Goal: Obtain resource: Download file/media

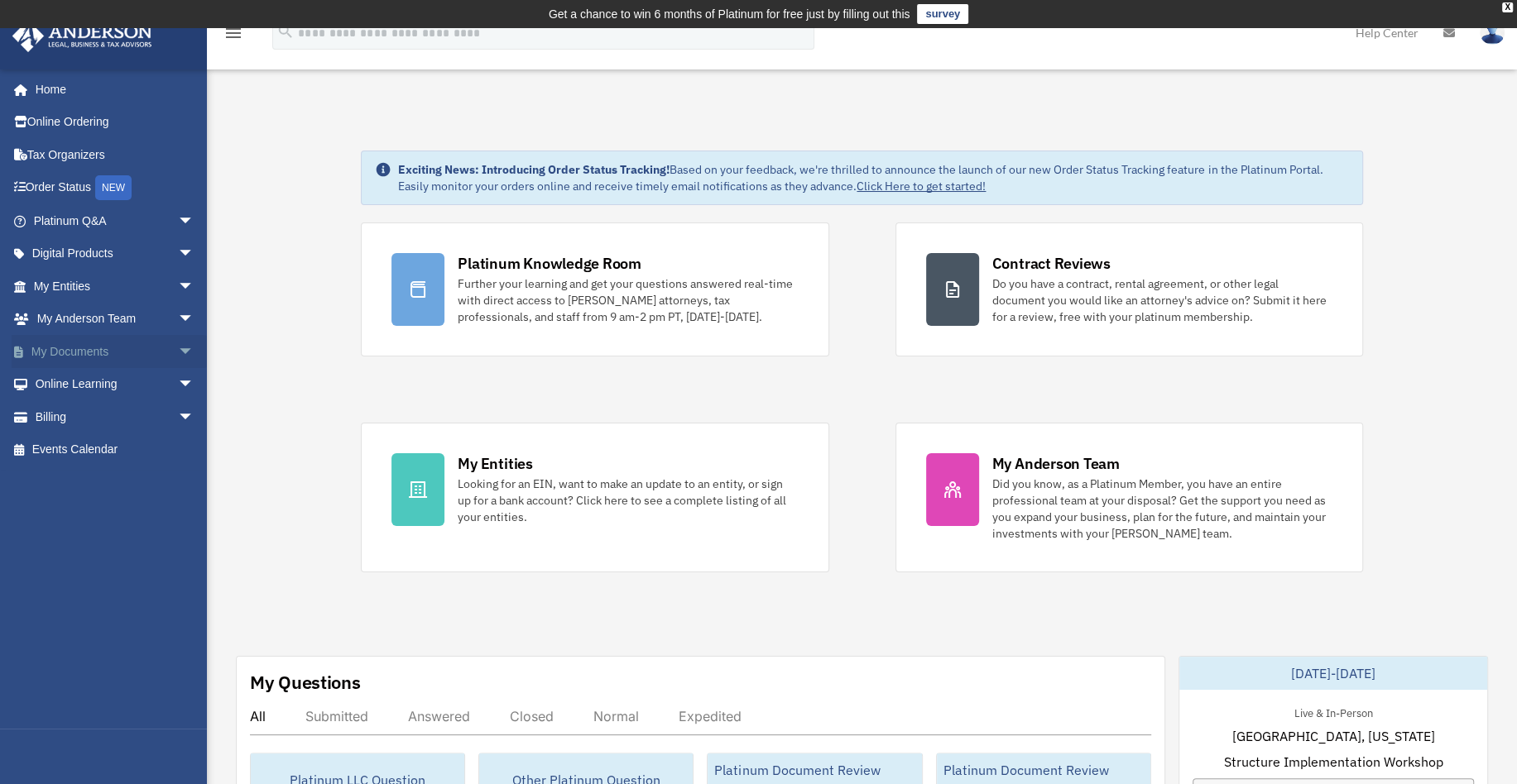
click at [178, 336] on span "arrow_drop_down" at bounding box center [194, 351] width 33 height 34
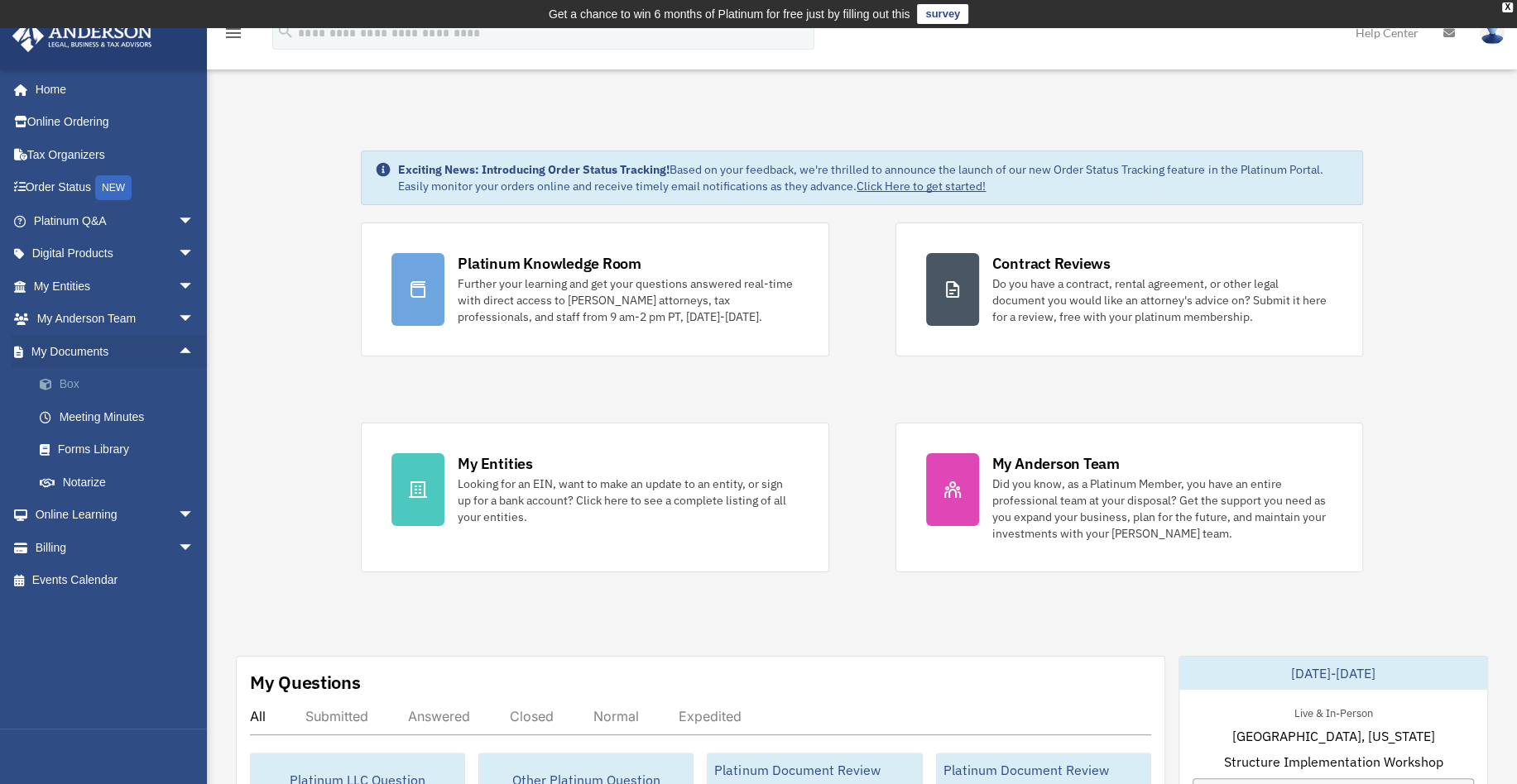
click at [74, 377] on link "Box" at bounding box center [121, 384] width 196 height 33
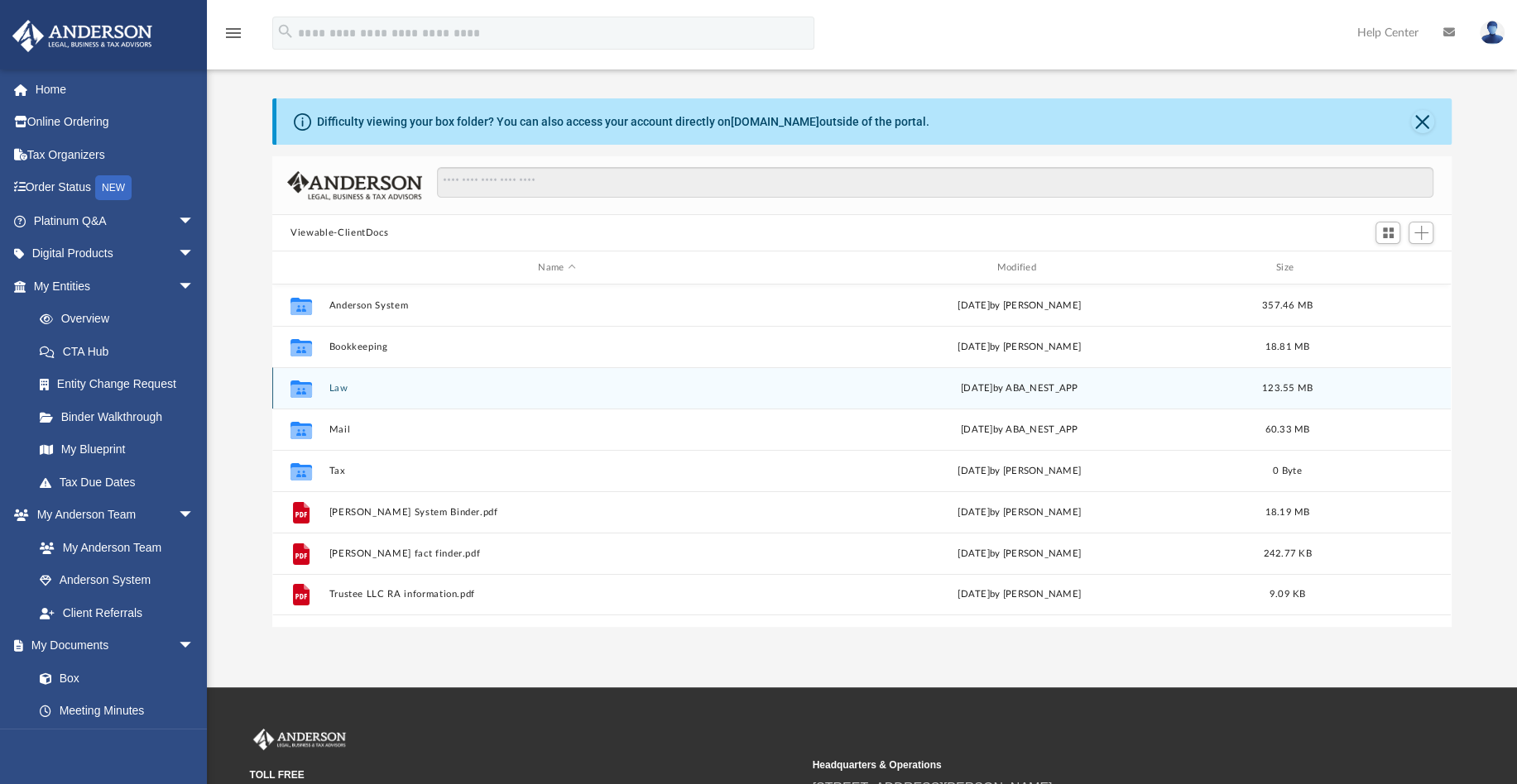
scroll to position [83, 0]
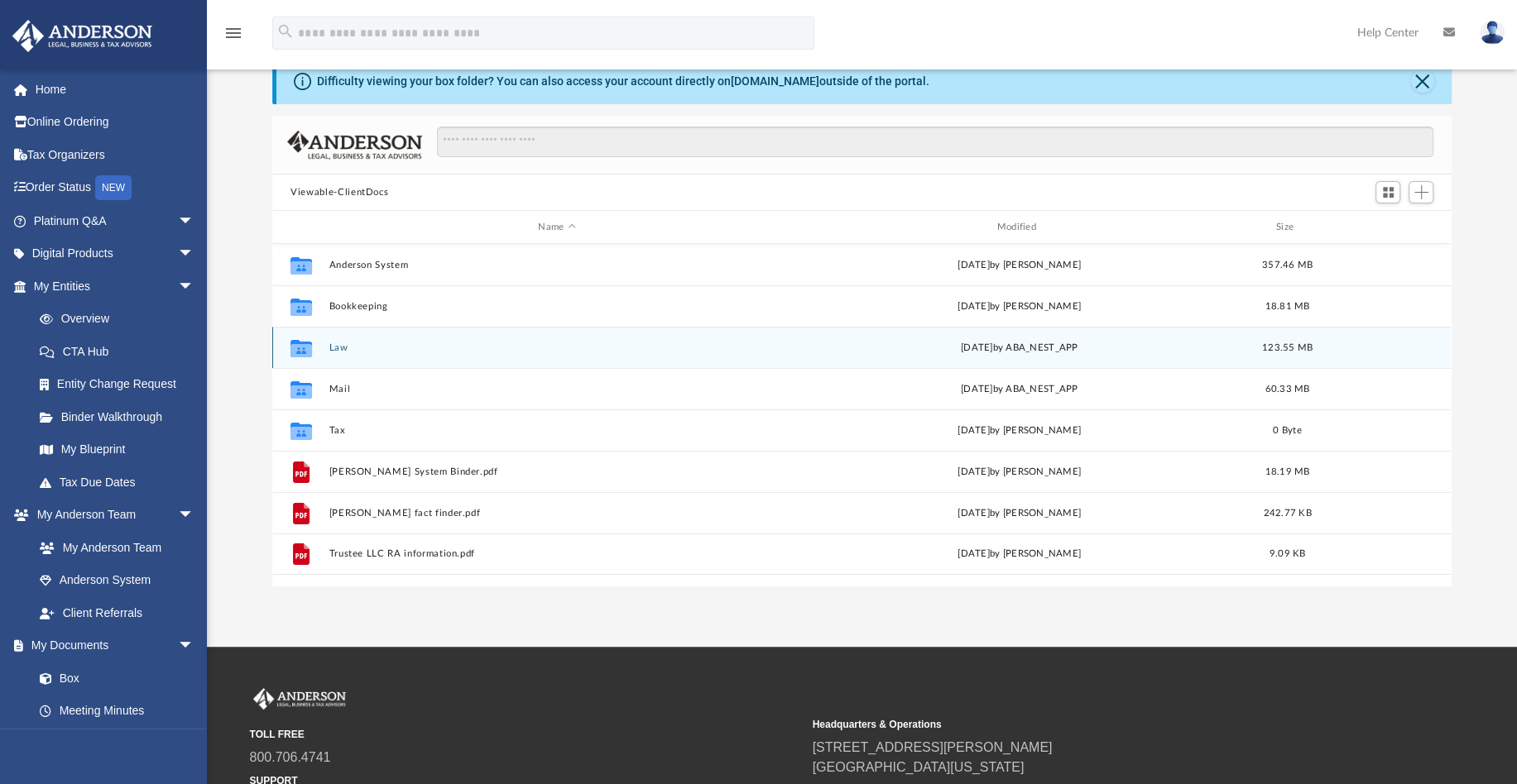
click at [340, 344] on button "Law" at bounding box center [557, 347] width 455 height 11
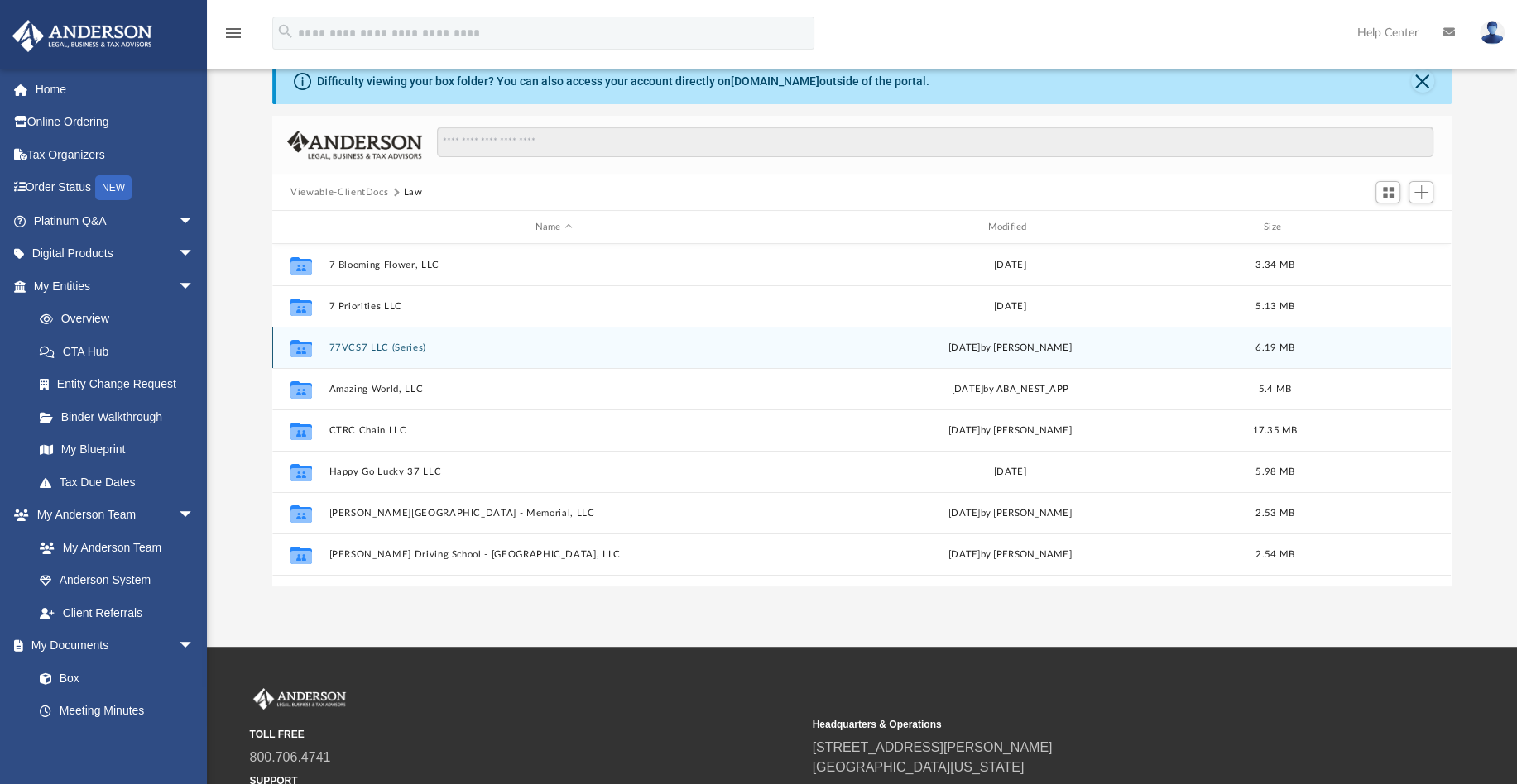
click at [379, 350] on button "77VCS7 LLC (Series)" at bounding box center [554, 347] width 450 height 11
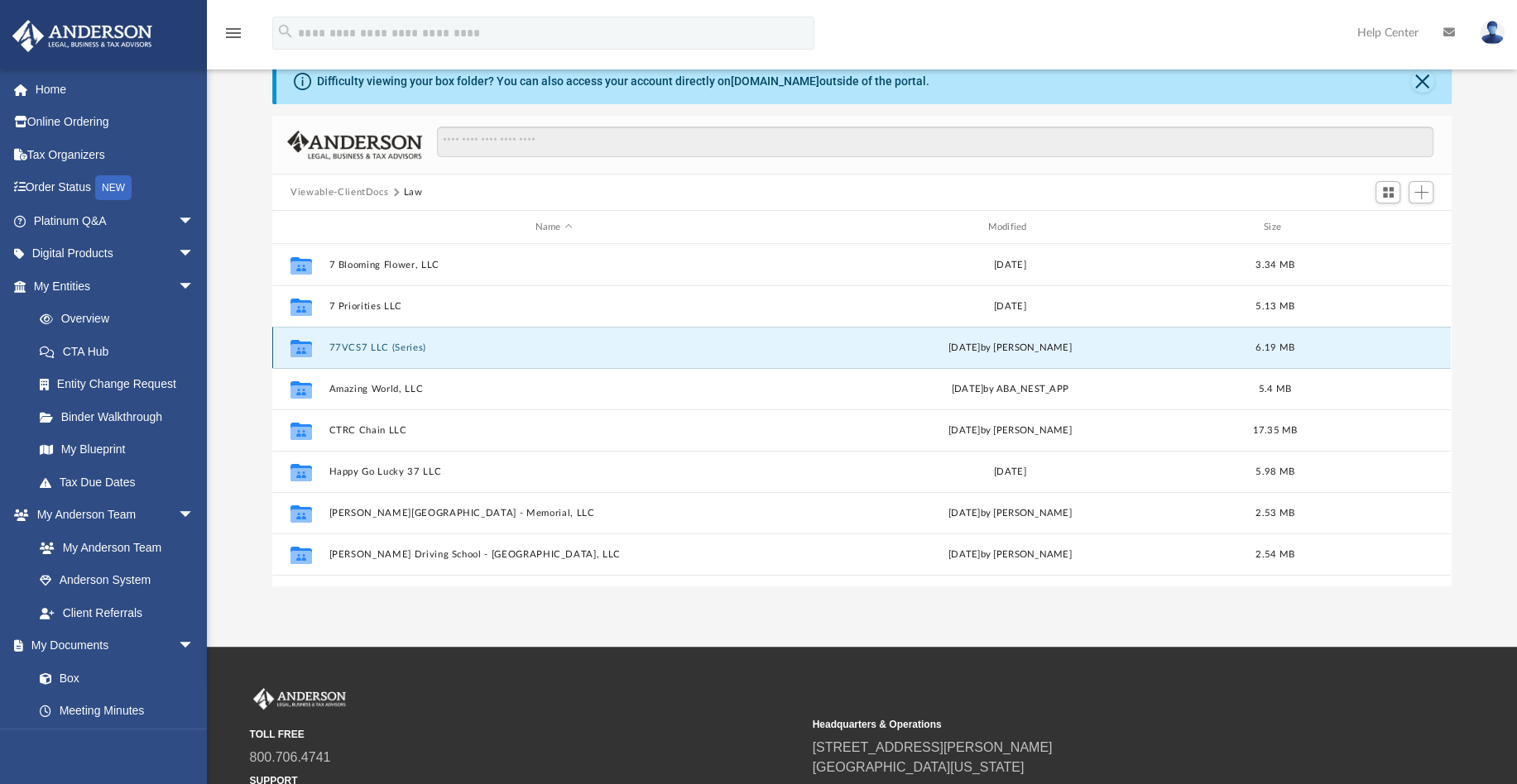
click at [379, 350] on button "77VCS7 LLC (Series)" at bounding box center [554, 347] width 450 height 11
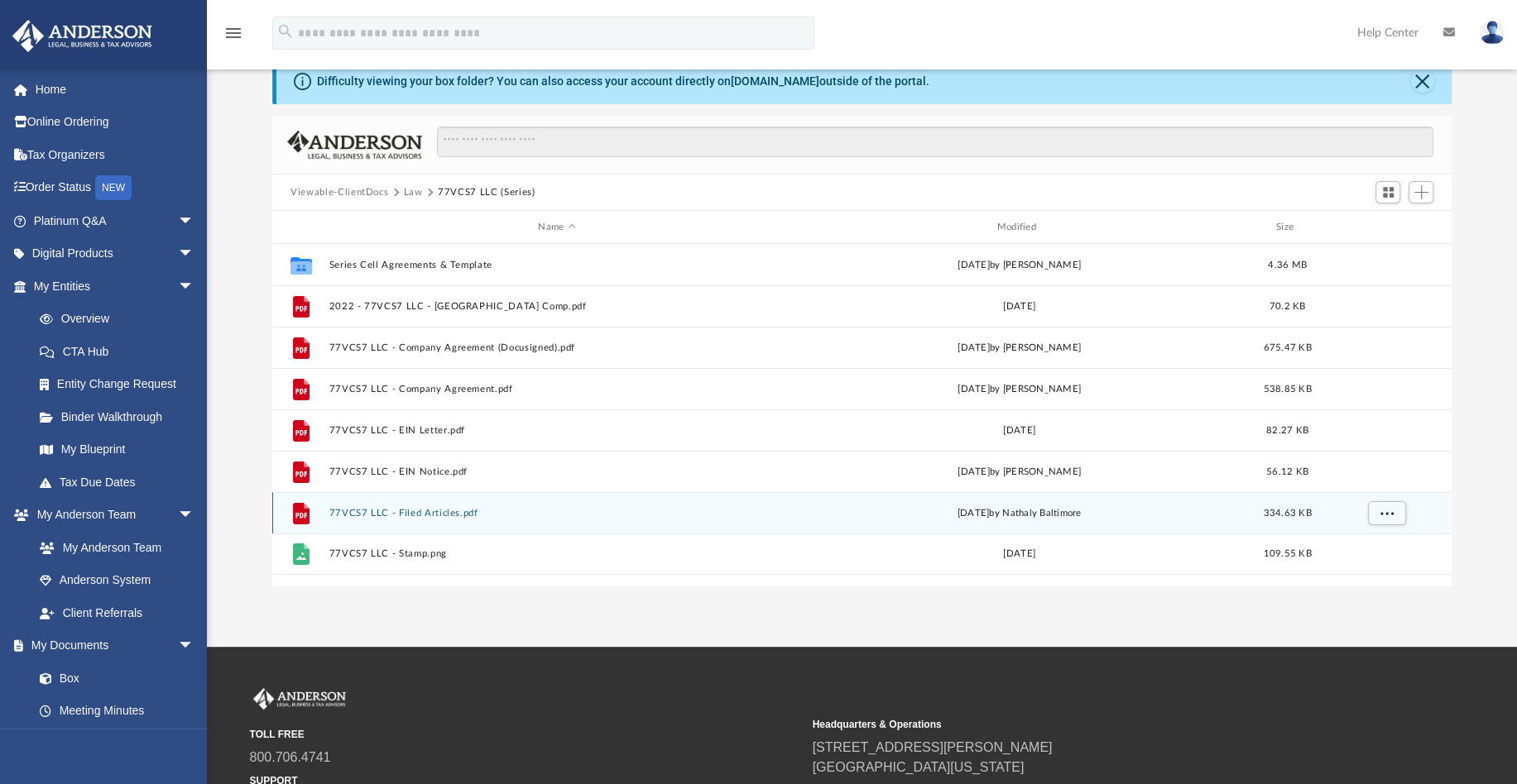
click at [412, 513] on button "77VCS7 LLC - Filed Articles.pdf" at bounding box center [557, 513] width 455 height 11
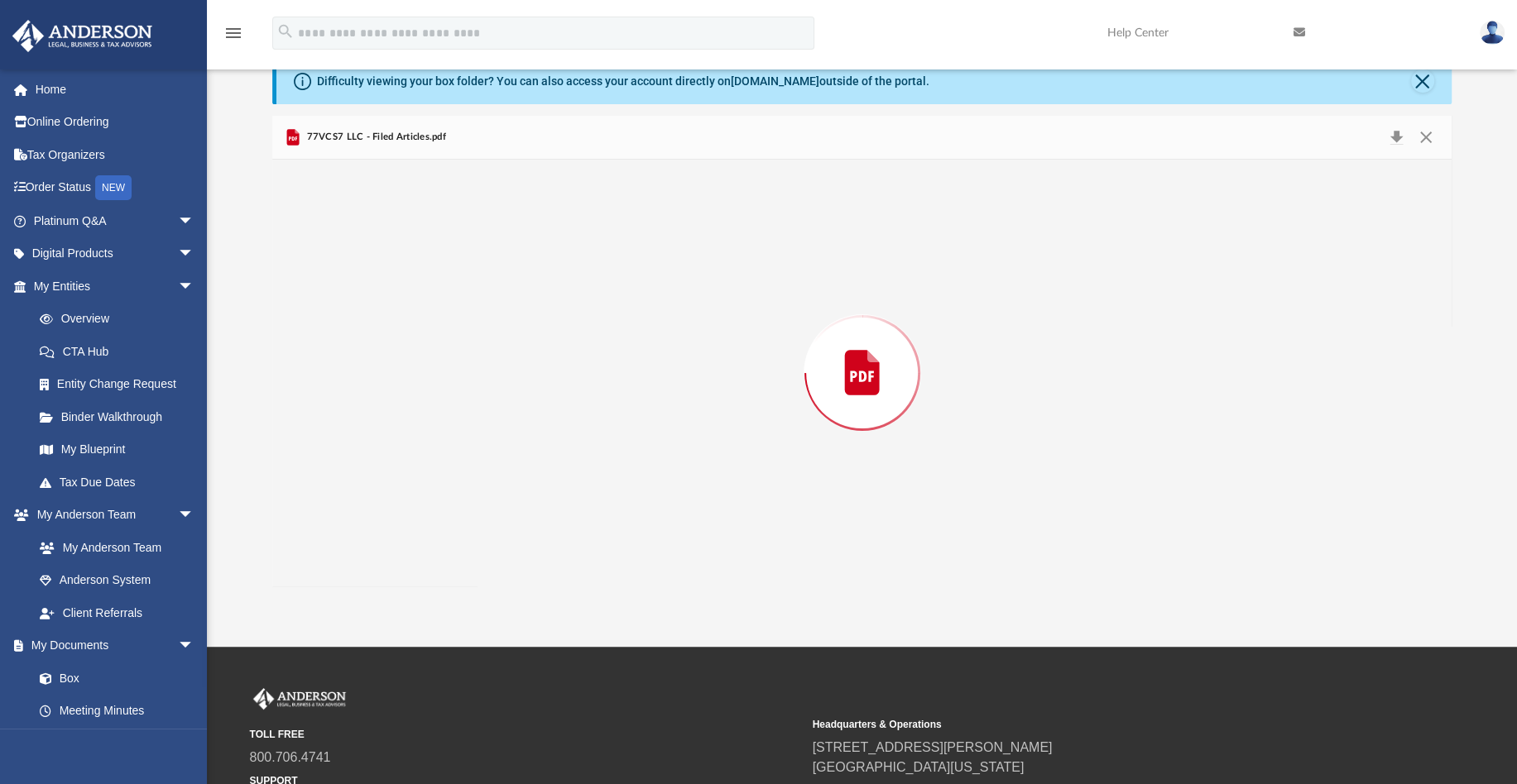
click at [412, 513] on div "Preview" at bounding box center [861, 373] width 1179 height 427
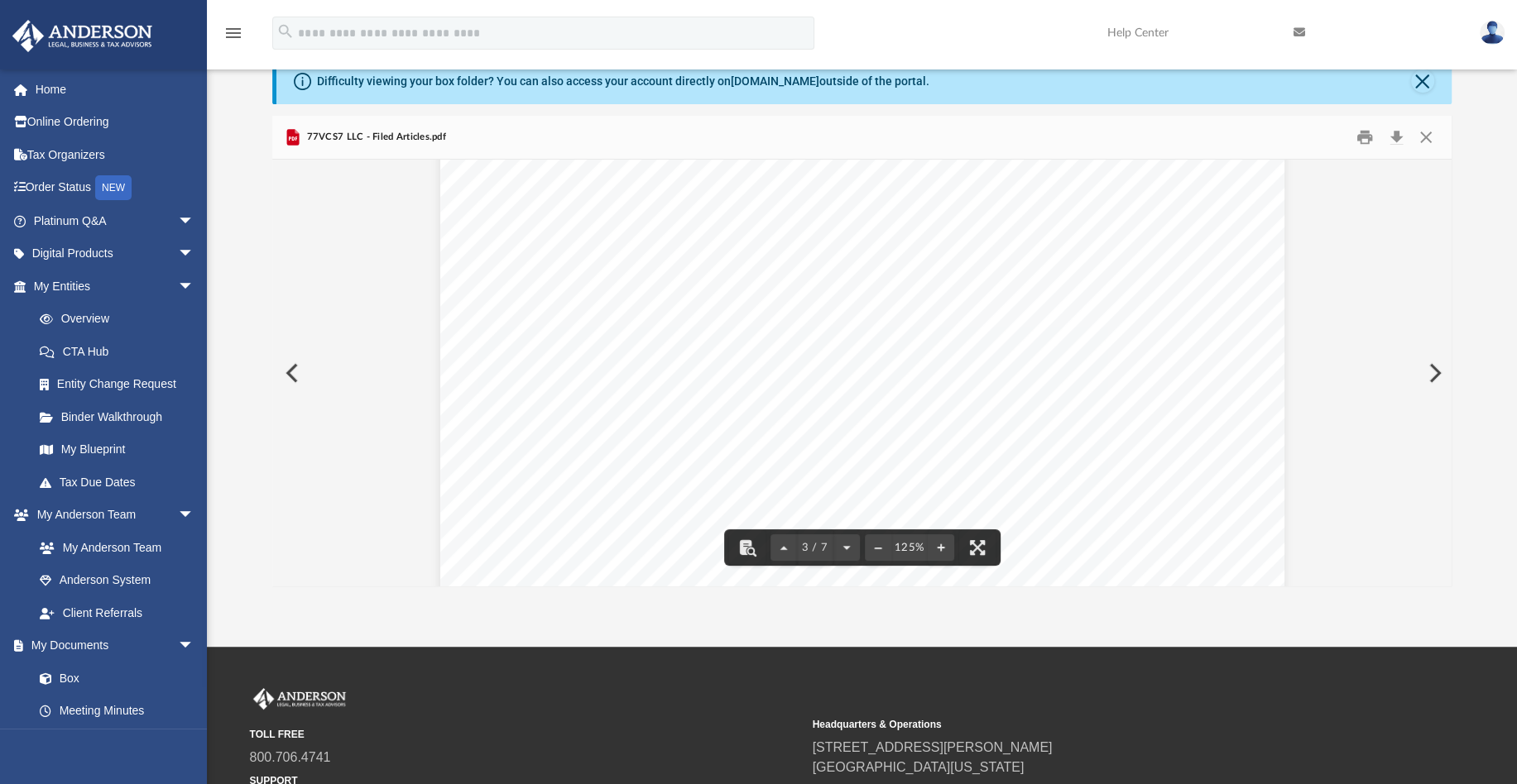
scroll to position [2316, 0]
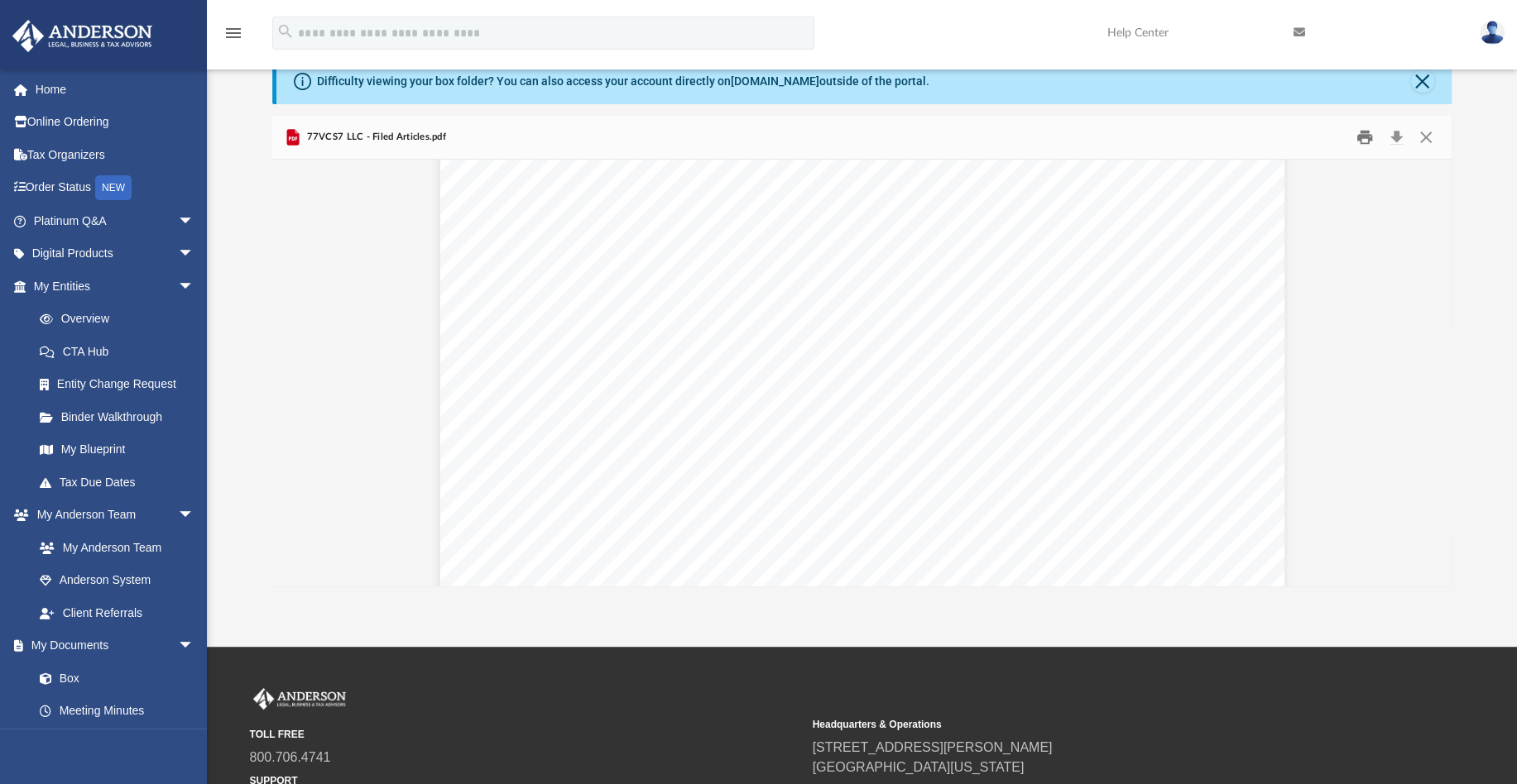
click at [1359, 137] on button "Print" at bounding box center [1365, 137] width 33 height 25
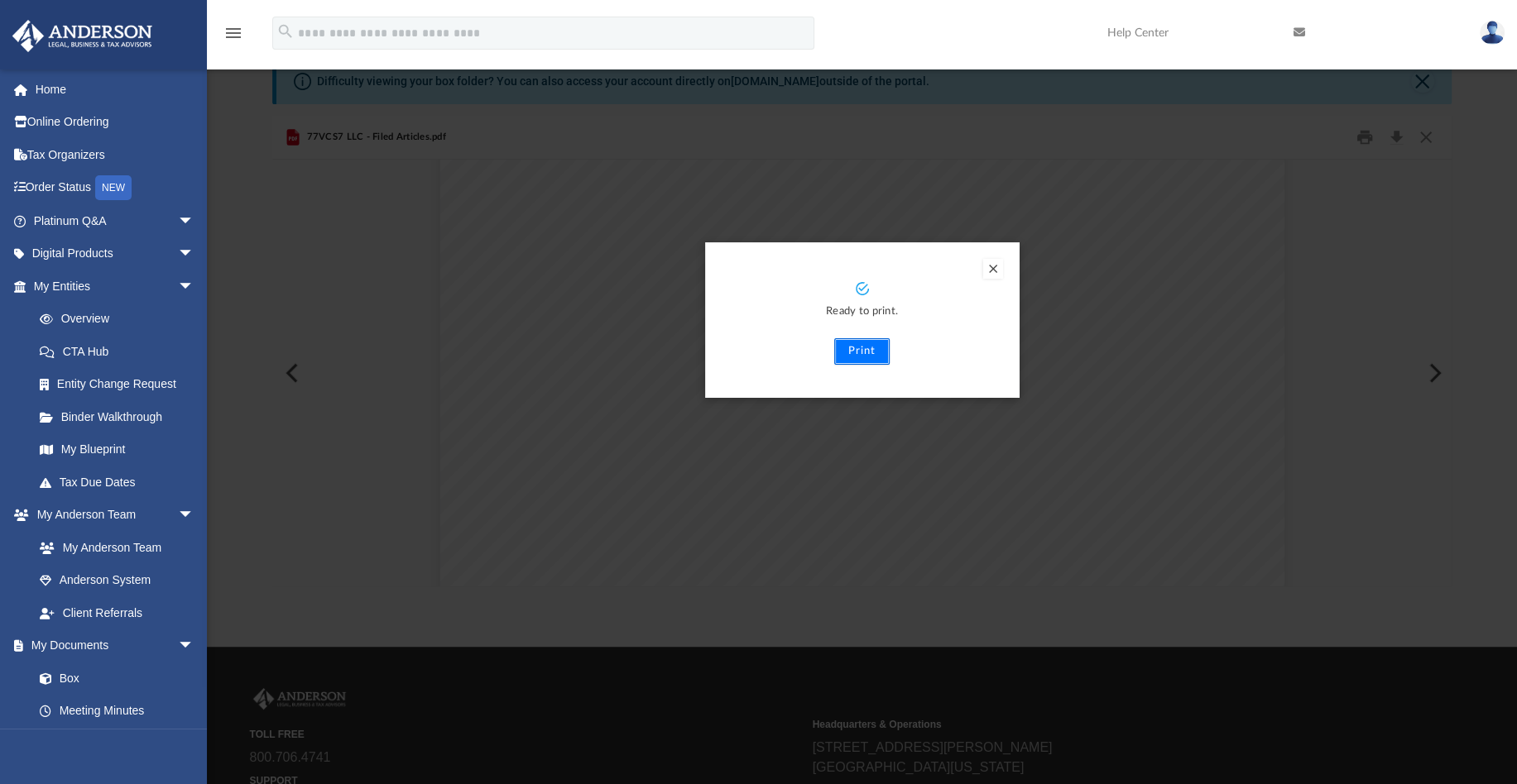
click at [865, 359] on button "Print" at bounding box center [861, 351] width 56 height 26
